Goal: Navigation & Orientation: Find specific page/section

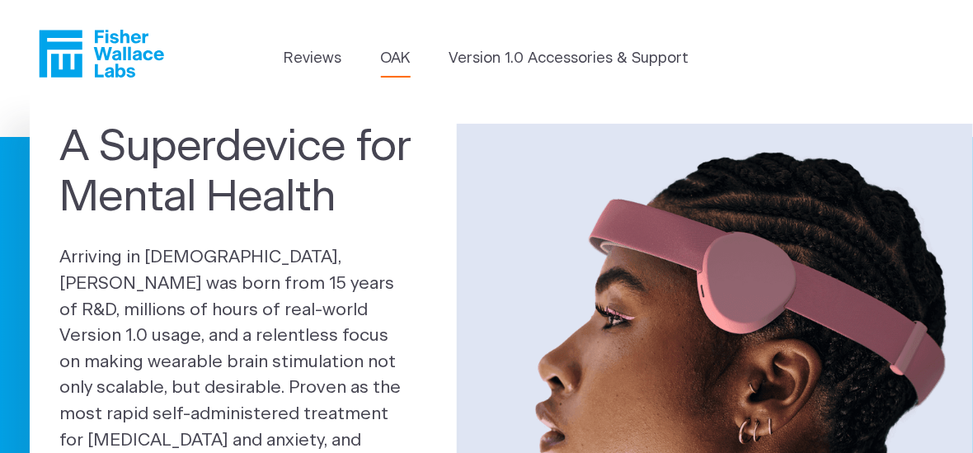
click at [402, 57] on link "OAK" at bounding box center [396, 59] width 30 height 22
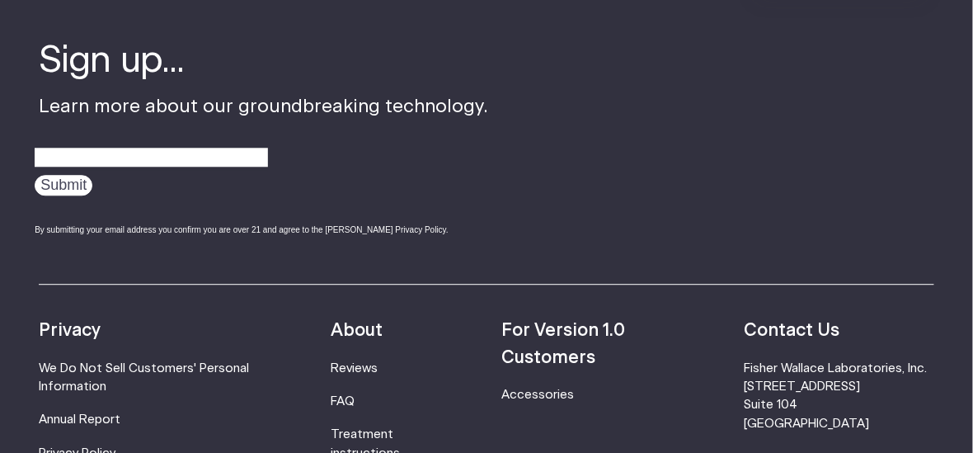
scroll to position [248, 0]
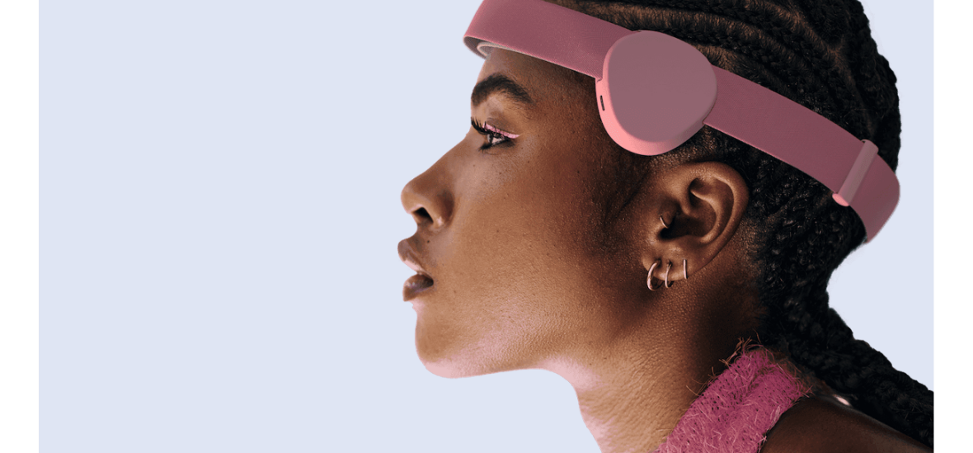
drag, startPoint x: 980, startPoint y: 54, endPoint x: 949, endPoint y: 85, distance: 43.1
click at [350, 17] on img at bounding box center [486, 196] width 895 height 597
